Goal: Find specific page/section: Find specific page/section

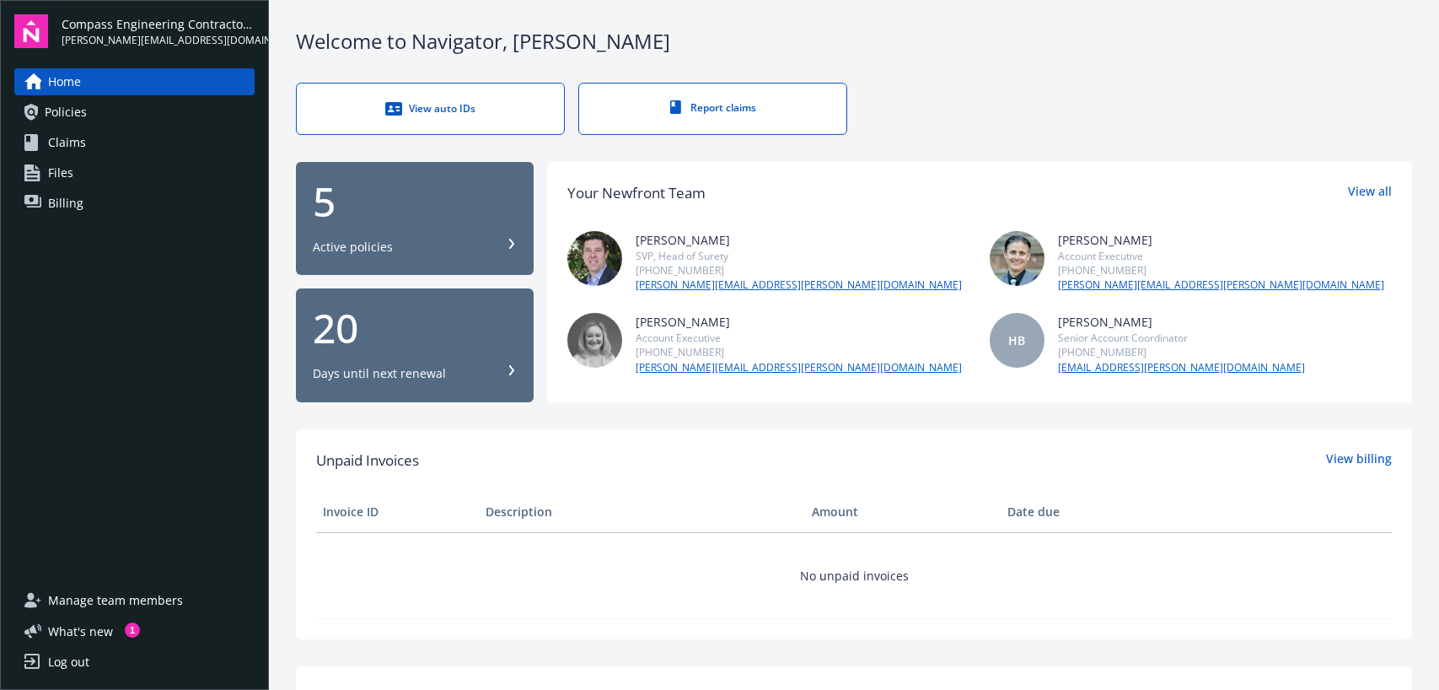
click at [1012, 250] on img at bounding box center [1017, 258] width 55 height 55
click at [66, 119] on span "Policies" at bounding box center [66, 112] width 42 height 27
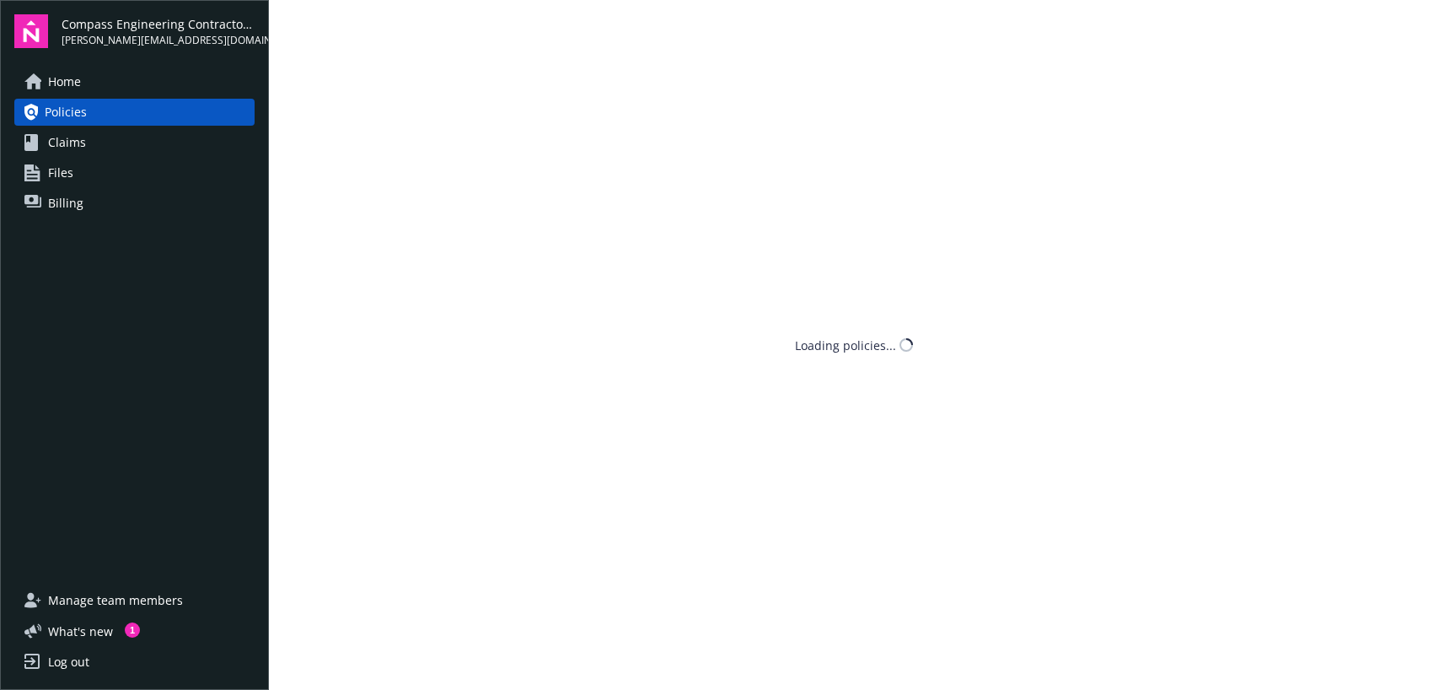
click at [53, 148] on span "Claims" at bounding box center [67, 142] width 38 height 27
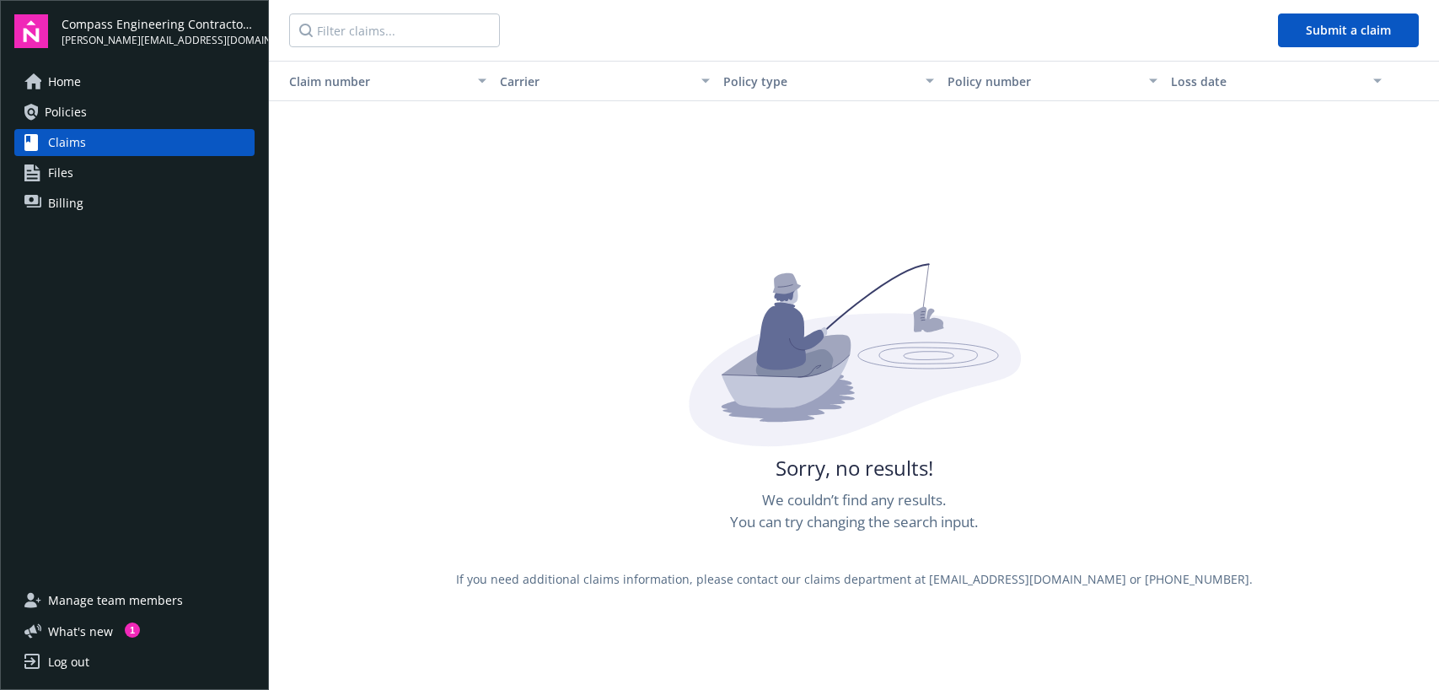
click at [51, 115] on span "Policies" at bounding box center [66, 112] width 42 height 27
